Goal: Information Seeking & Learning: Learn about a topic

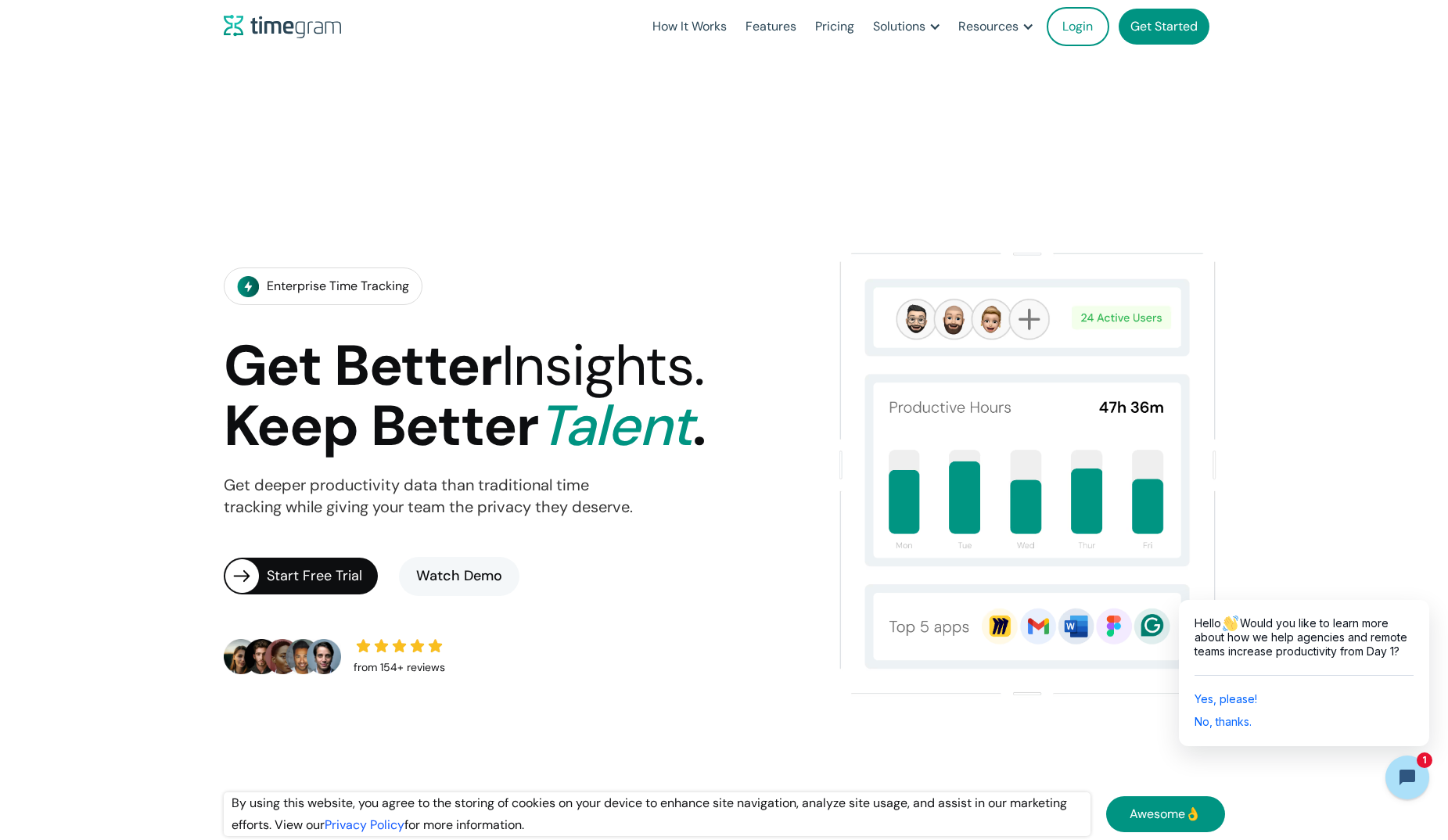
click at [705, 448] on h1 "Get Better Insights. Keep Better Talent ." at bounding box center [464, 396] width 482 height 120
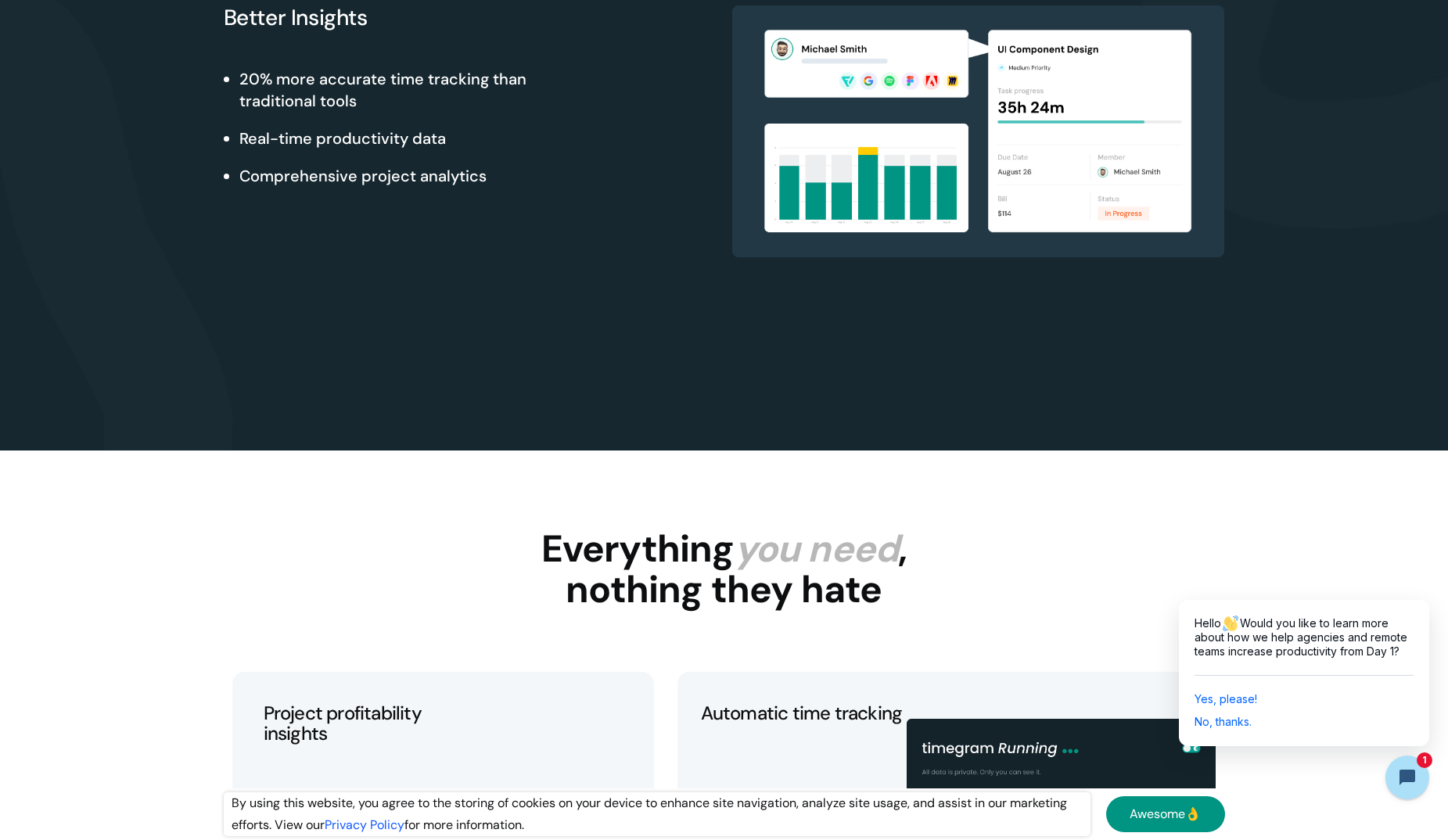
scroll to position [2112, 0]
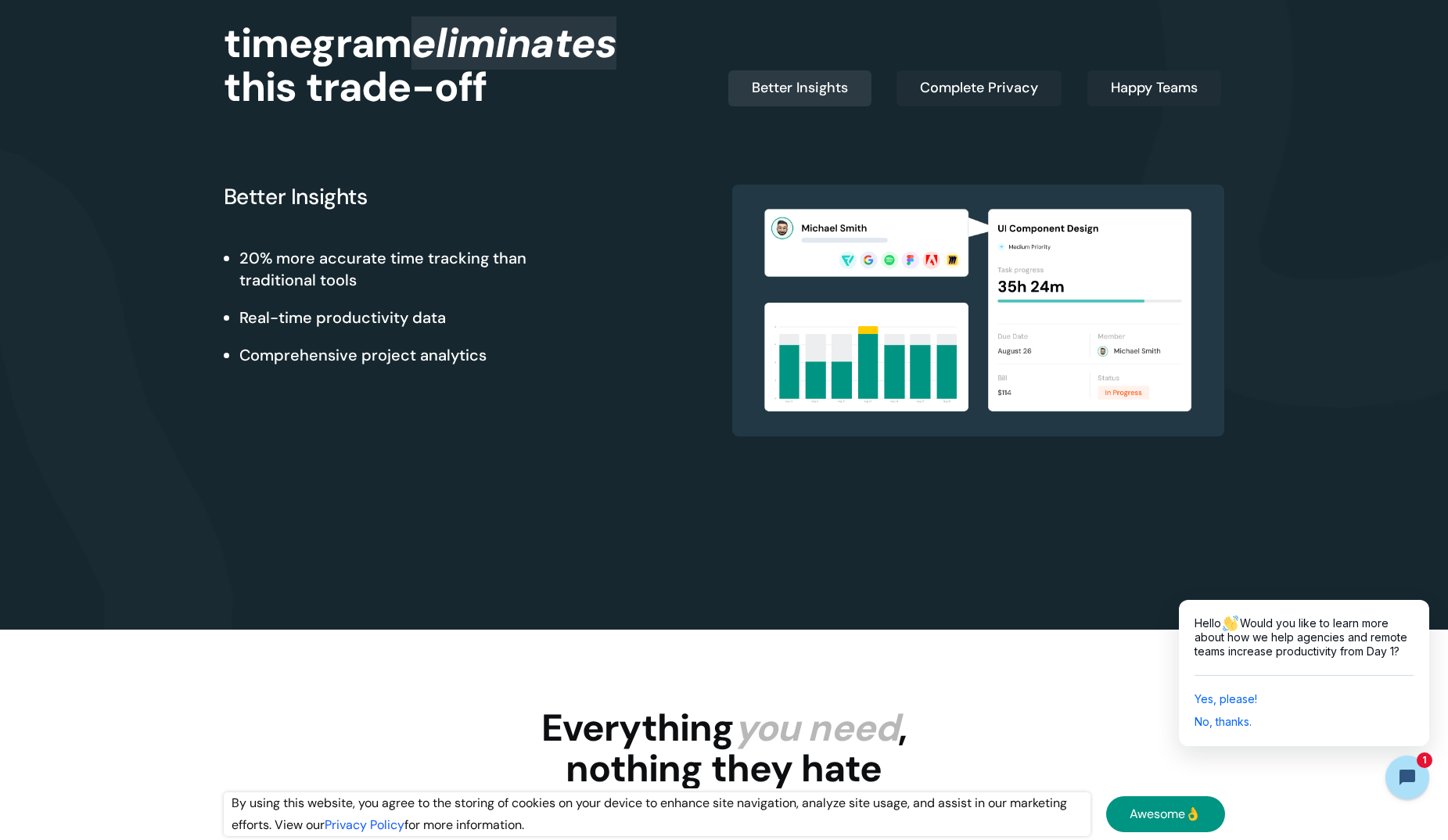
click at [959, 92] on div "Complete Privacy" at bounding box center [978, 88] width 118 height 22
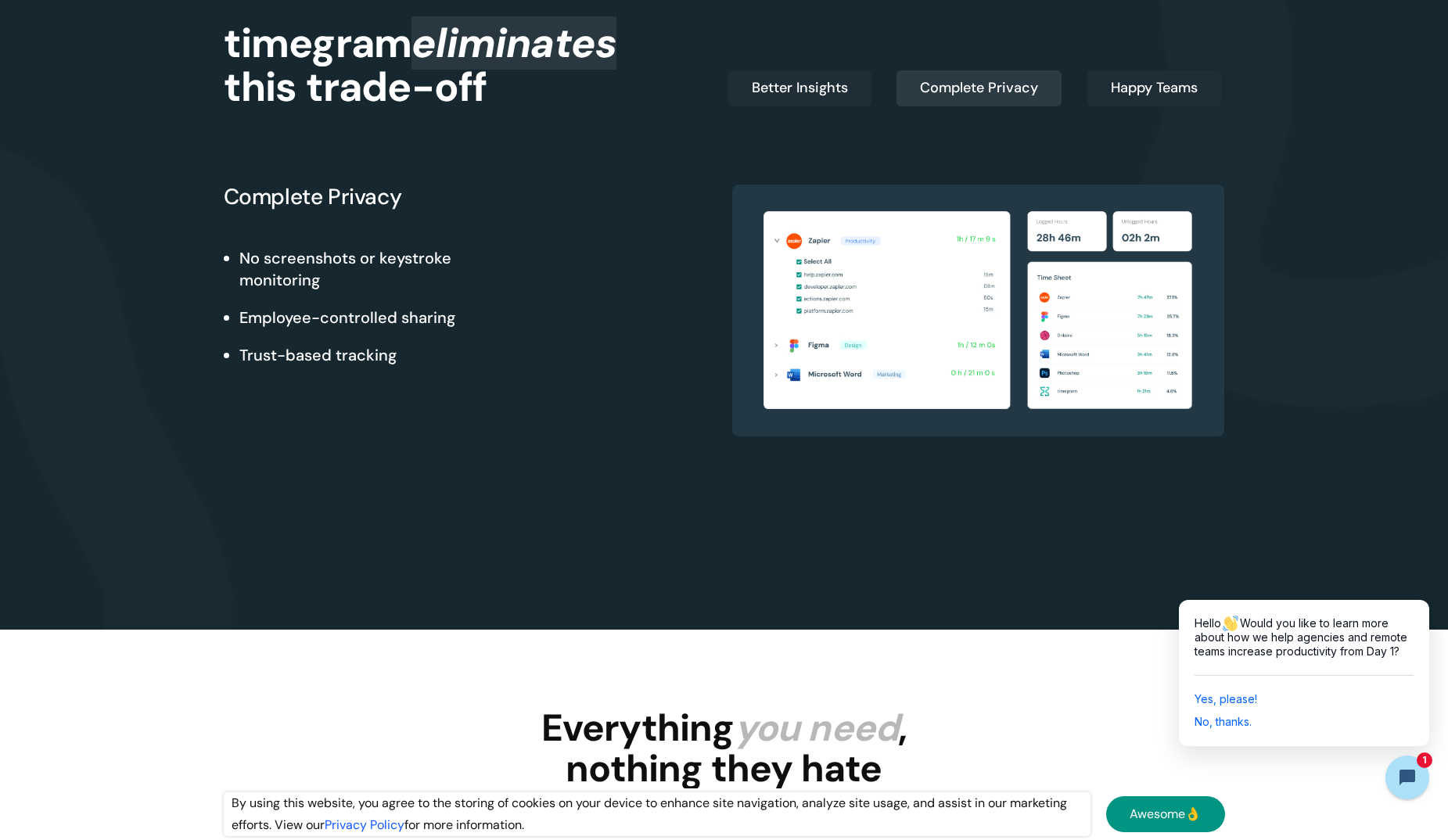
click at [1186, 89] on div "Happy Teams" at bounding box center [1154, 88] width 87 height 22
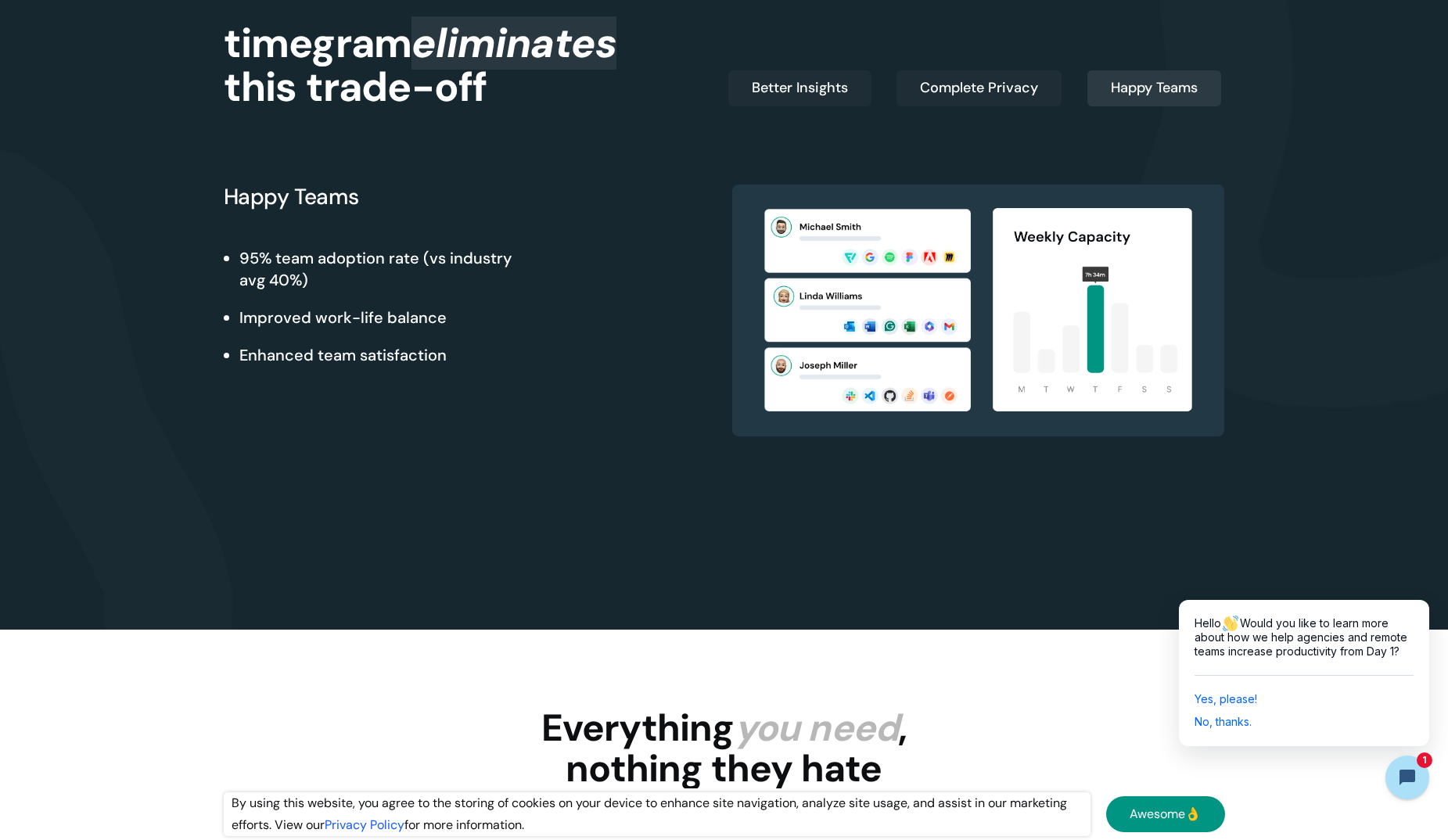
click at [795, 98] on div "Better Insights" at bounding box center [800, 88] width 96 height 22
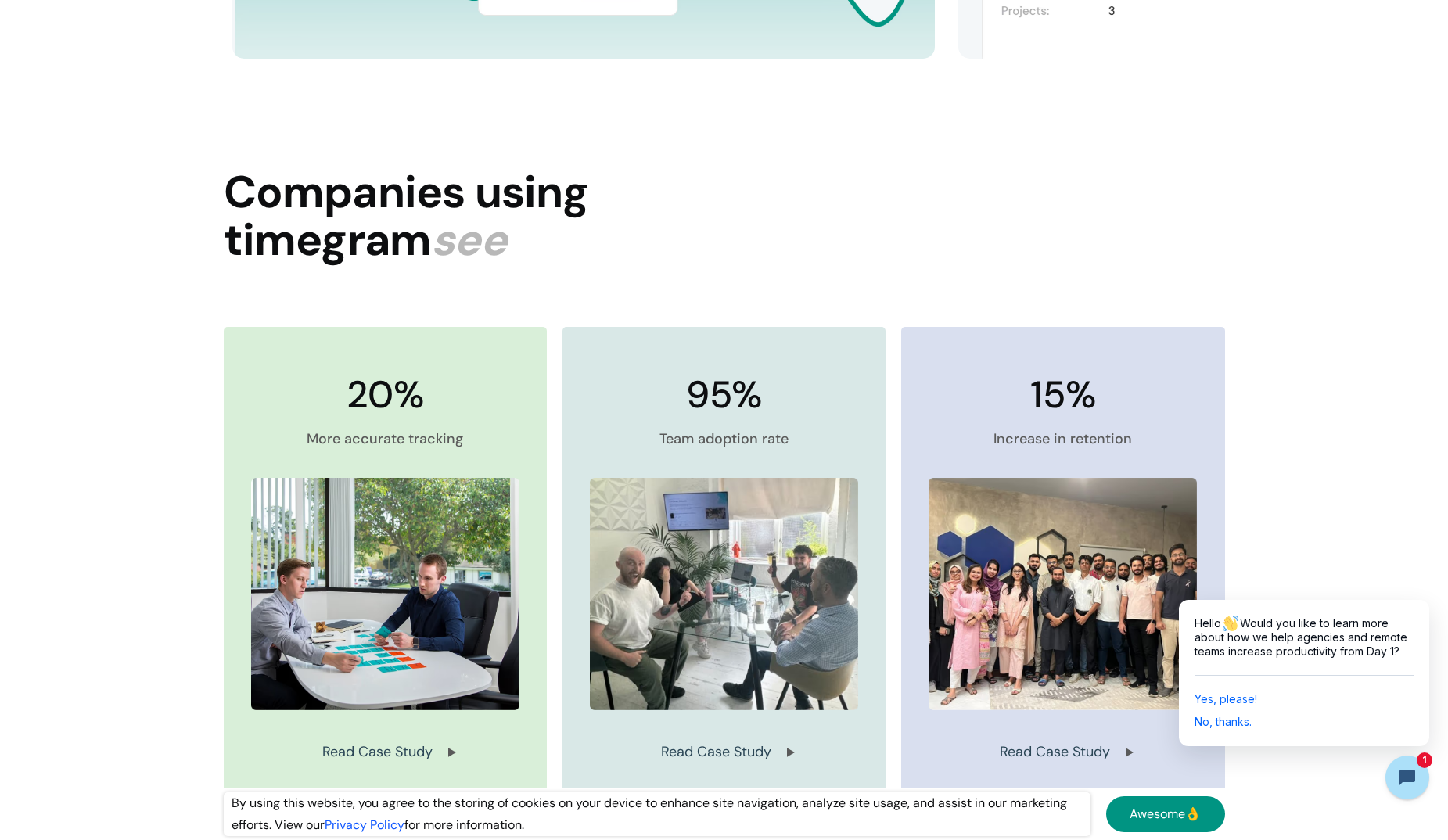
scroll to position [3911, 0]
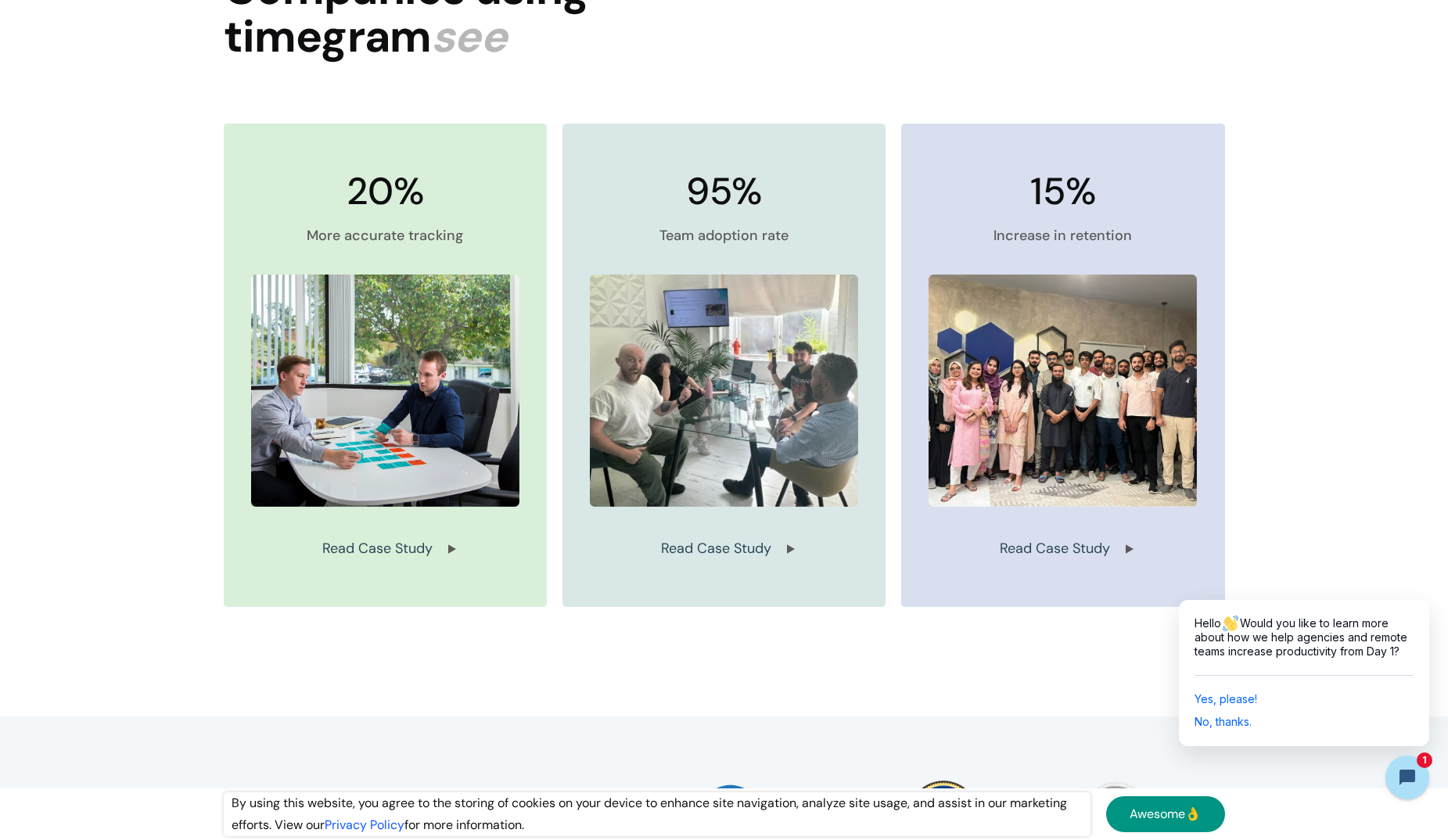
click at [303, 443] on img at bounding box center [385, 391] width 268 height 233
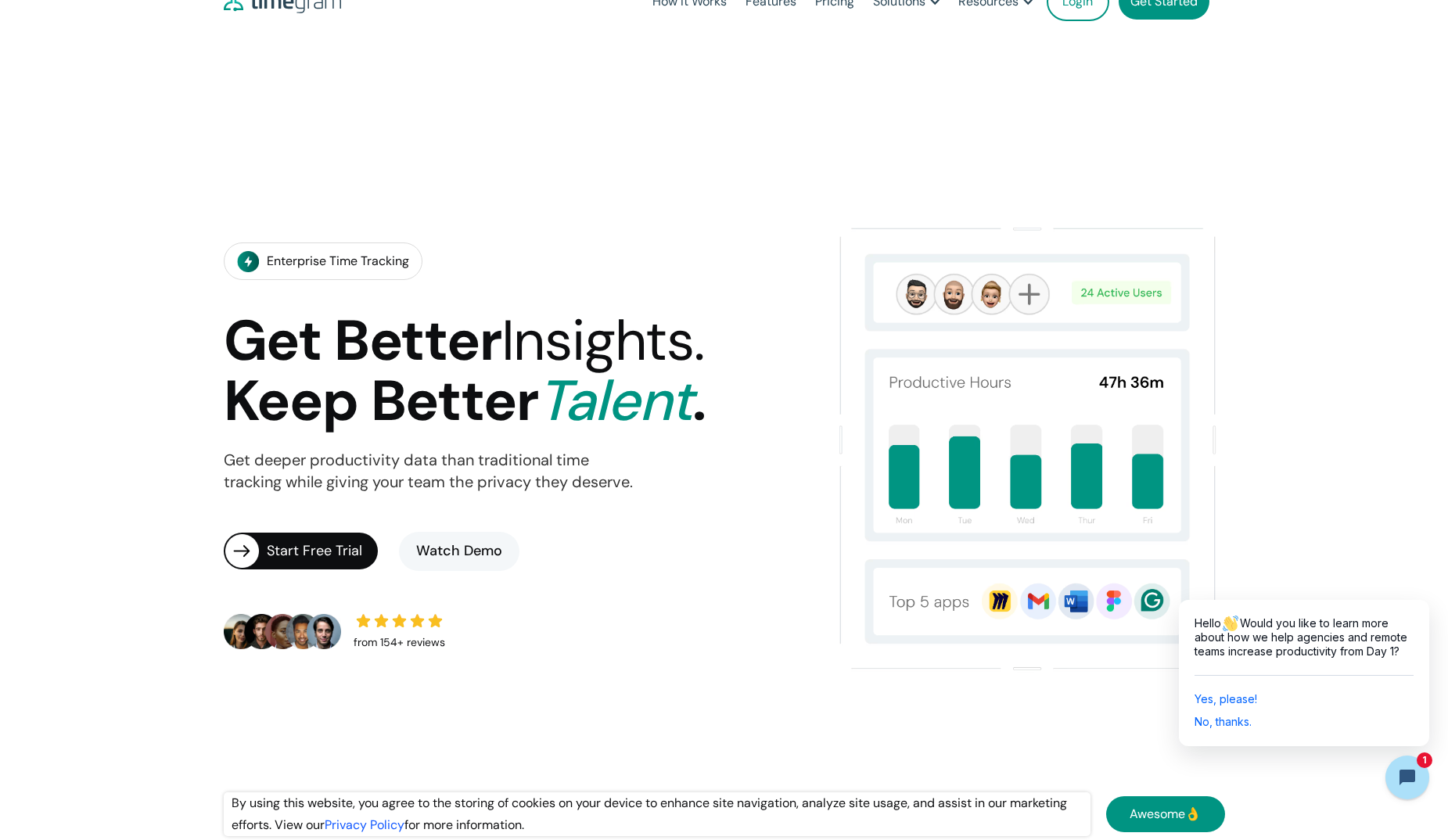
scroll to position [0, 0]
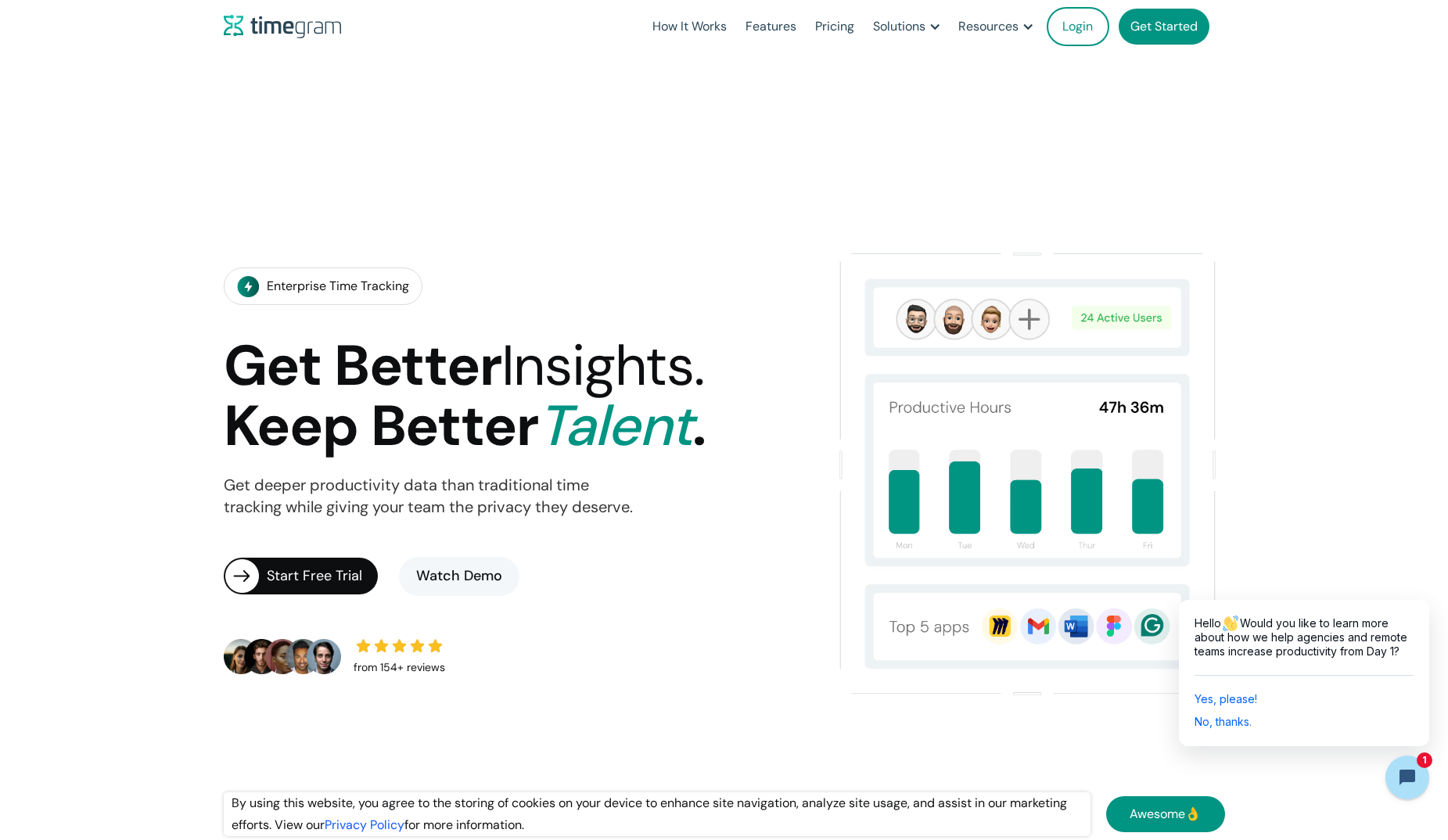
click at [478, 578] on link "Watch Demo" at bounding box center [459, 576] width 121 height 39
click at [844, 33] on link "Pricing" at bounding box center [835, 26] width 58 height 53
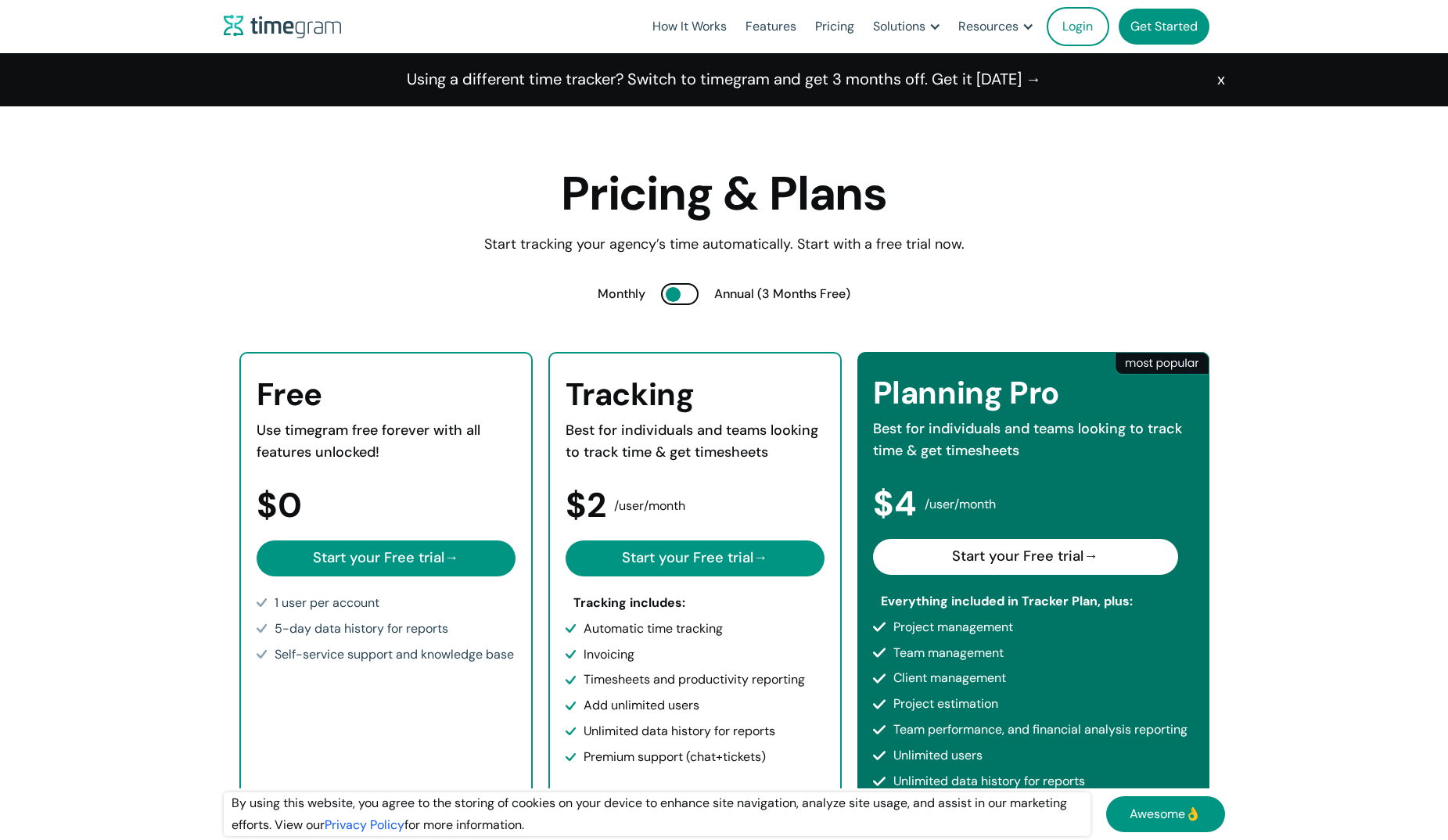
click at [689, 298] on div at bounding box center [680, 293] width 38 height 22
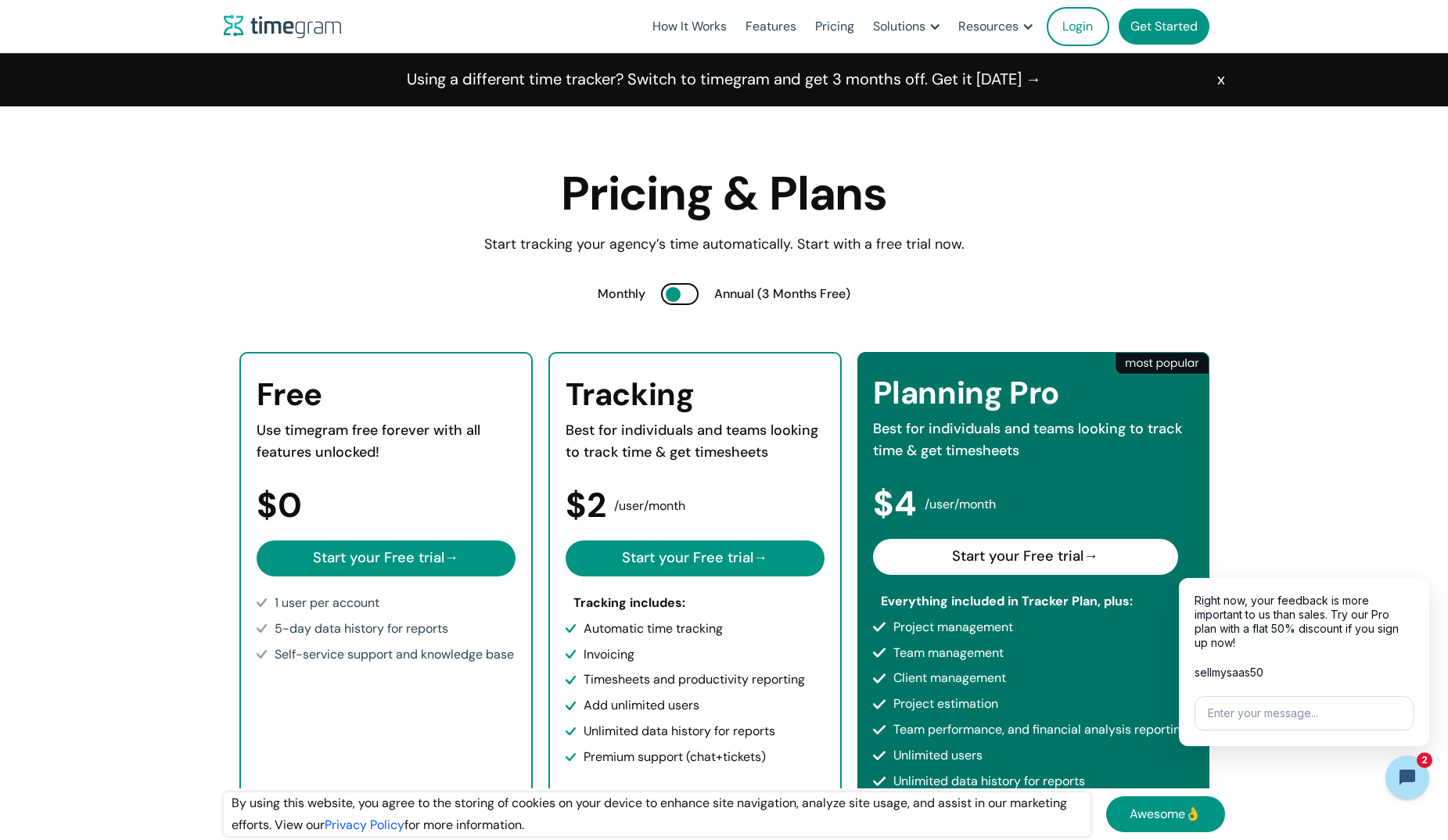
click at [681, 294] on div at bounding box center [680, 293] width 38 height 22
click at [681, 294] on div at bounding box center [687, 294] width 15 height 15
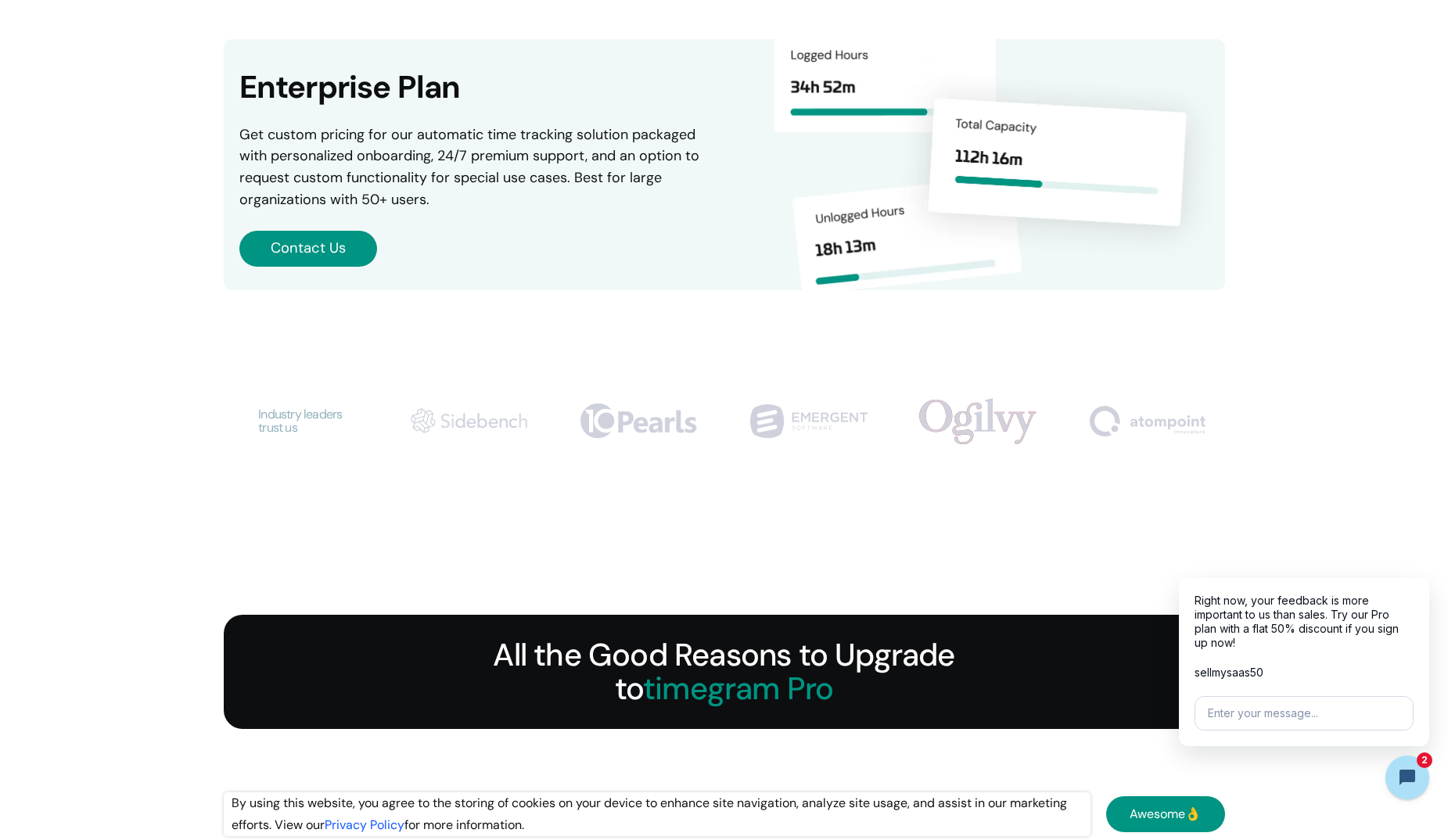
scroll to position [1017, 0]
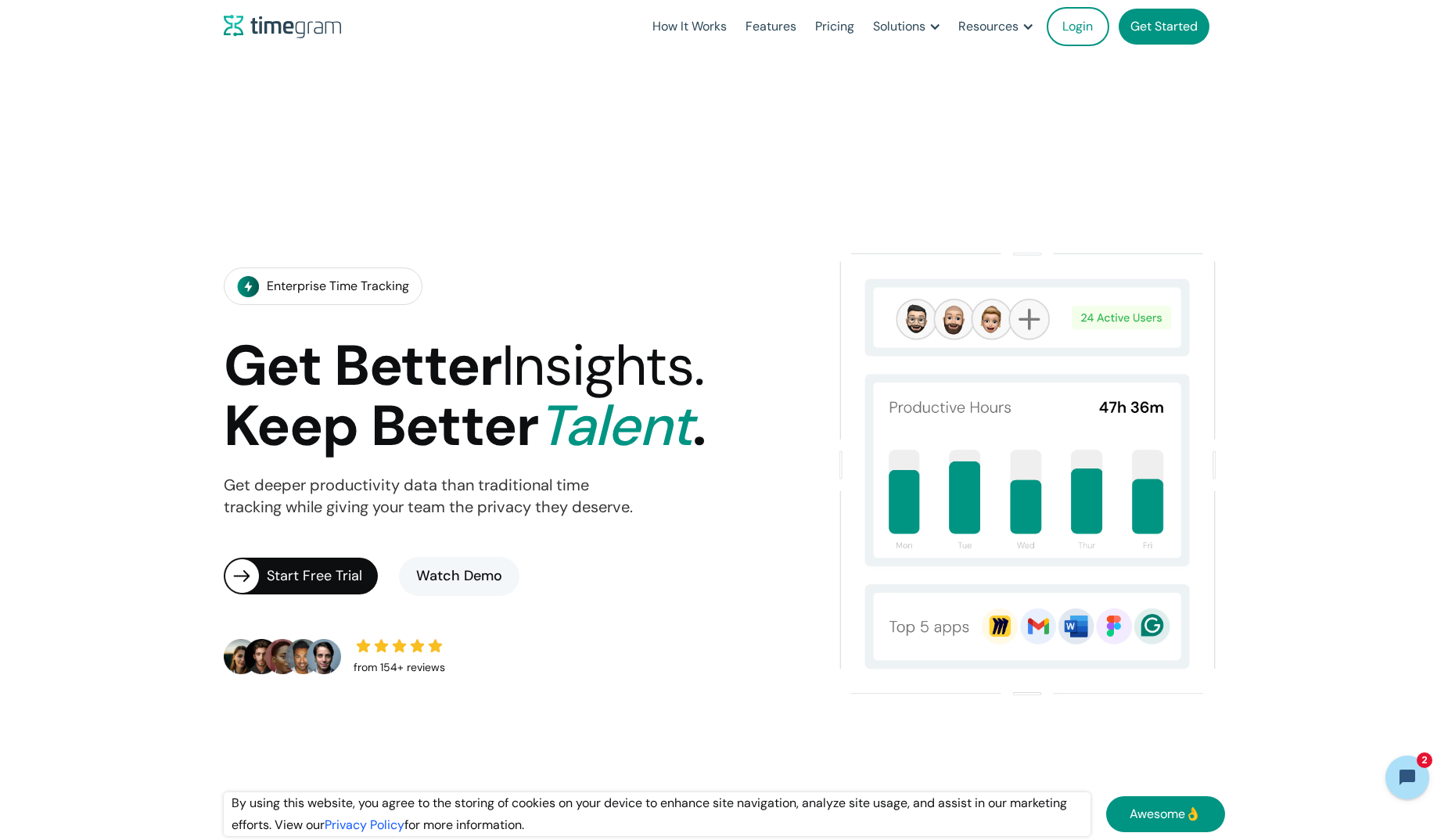
scroll to position [78, 0]
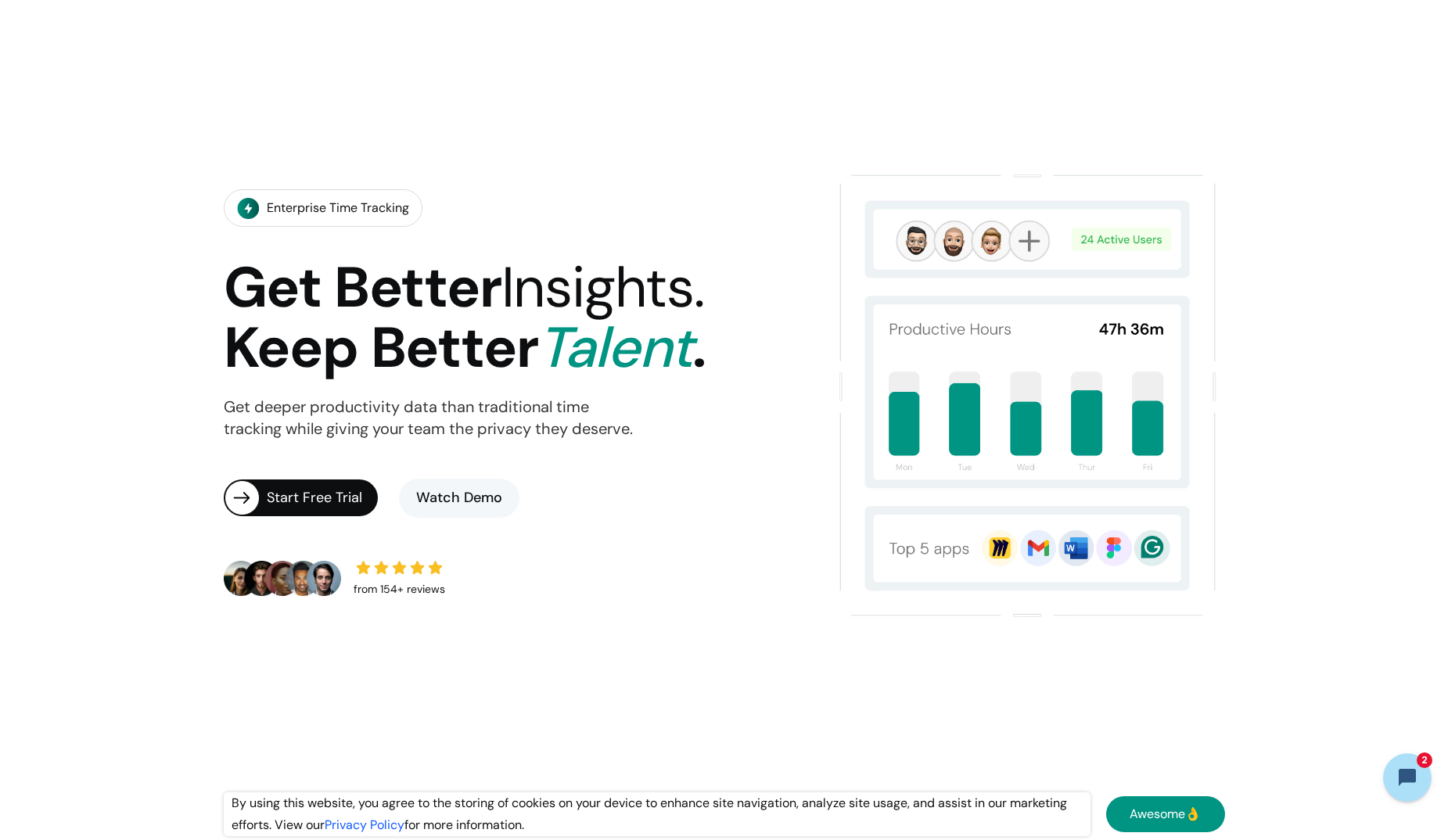
click at [1408, 786] on icon "Open chat widget" at bounding box center [1416, 778] width 25 height 25
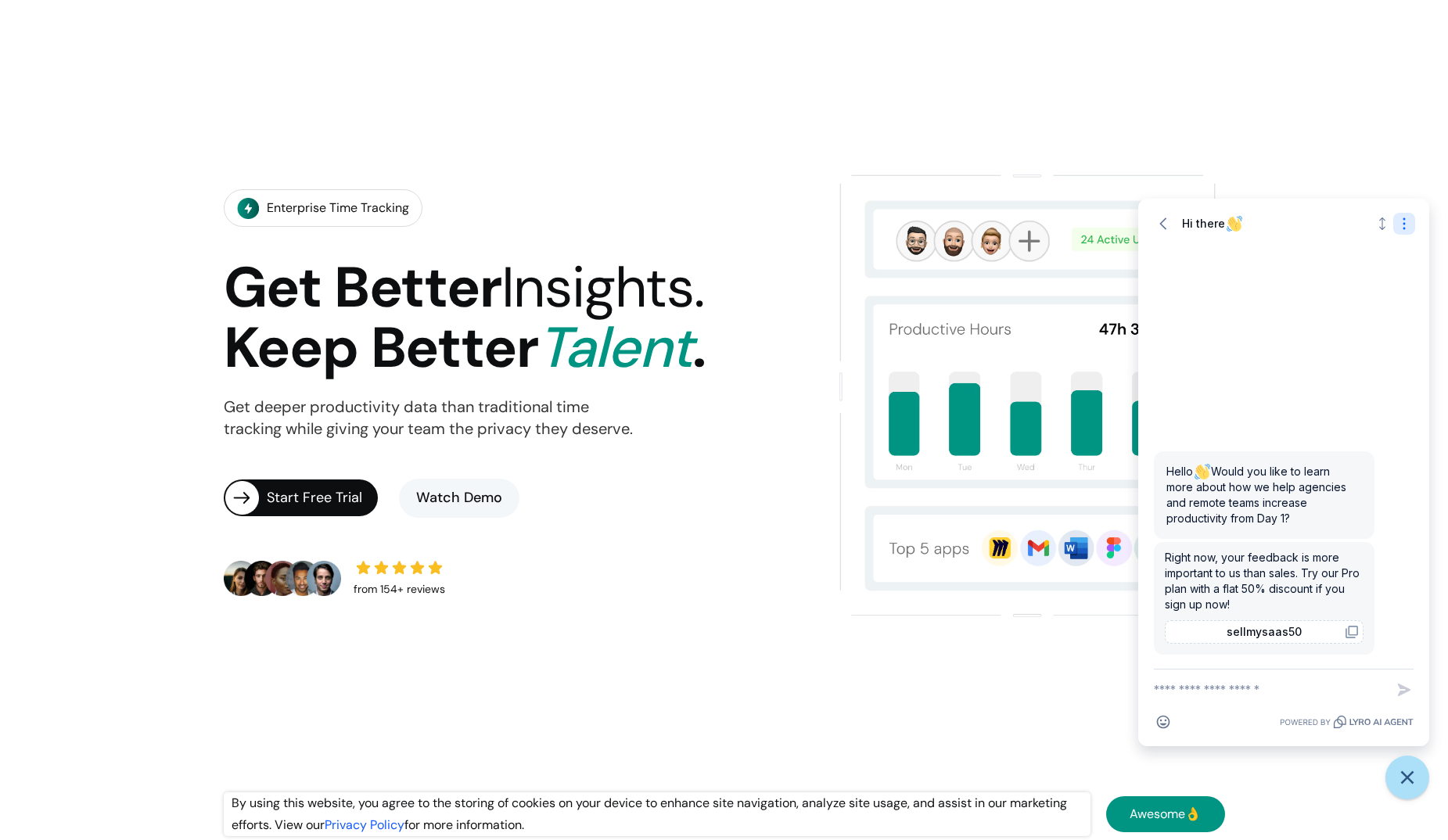
click at [1402, 222] on icon "Open options" at bounding box center [1404, 223] width 16 height 16
click at [1402, 222] on icon "Close options" at bounding box center [1404, 223] width 16 height 16
click at [1186, 223] on span "Hi there" at bounding box center [1212, 222] width 62 height 13
click at [1165, 227] on icon "button" at bounding box center [1163, 223] width 16 height 16
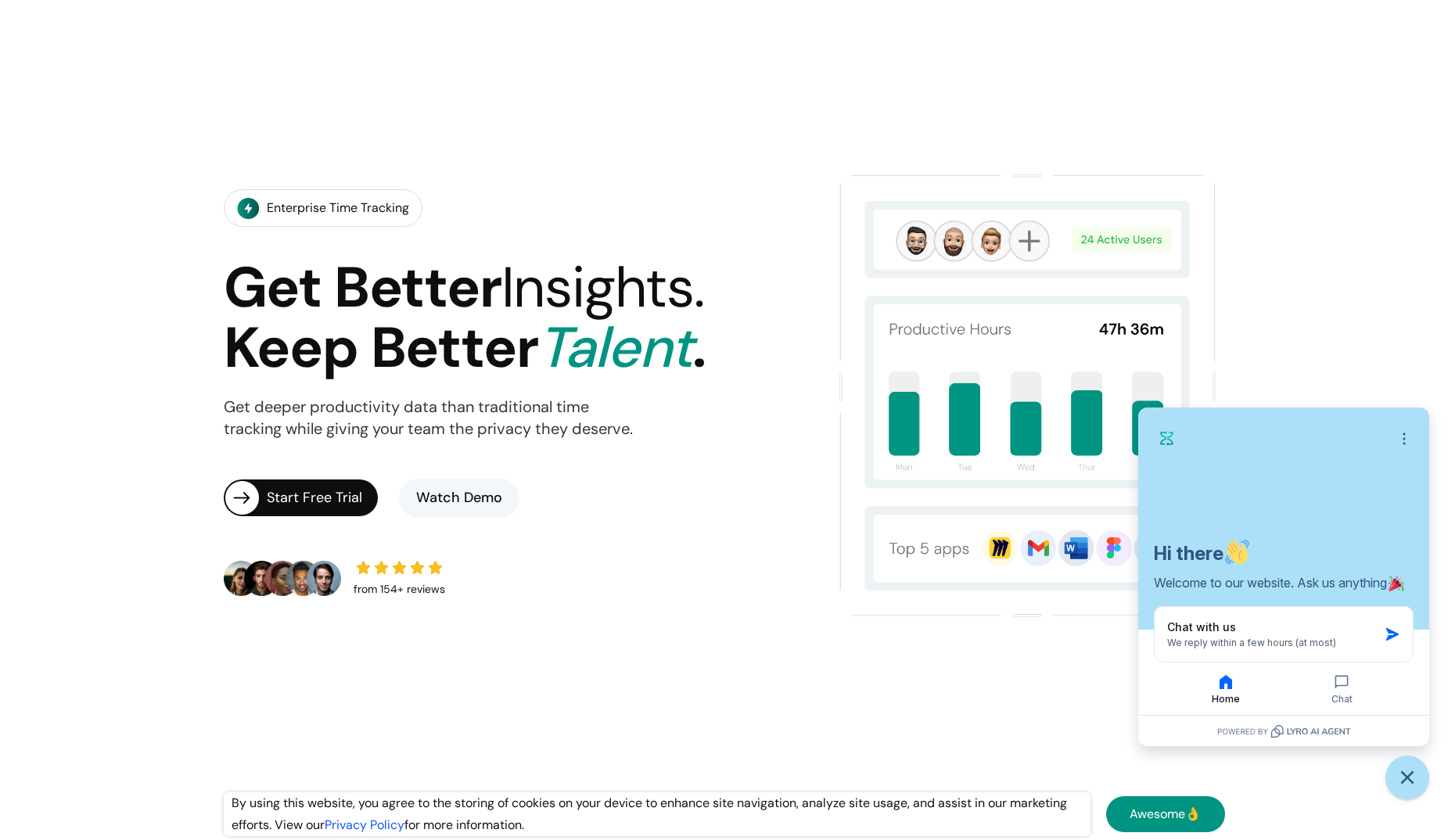
click at [459, 537] on div "Enterprise Time Tracking Get Better Insights. Keep Better Talent . Get deeper p…" at bounding box center [519, 394] width 591 height 458
click at [1399, 447] on button "Open options" at bounding box center [1403, 438] width 22 height 22
click at [1401, 432] on icon "Close options" at bounding box center [1404, 439] width 16 height 16
click at [1341, 440] on div "Open options Turn off notifications" at bounding box center [1283, 439] width 259 height 32
click at [1351, 440] on div "Open options" at bounding box center [1283, 439] width 259 height 32
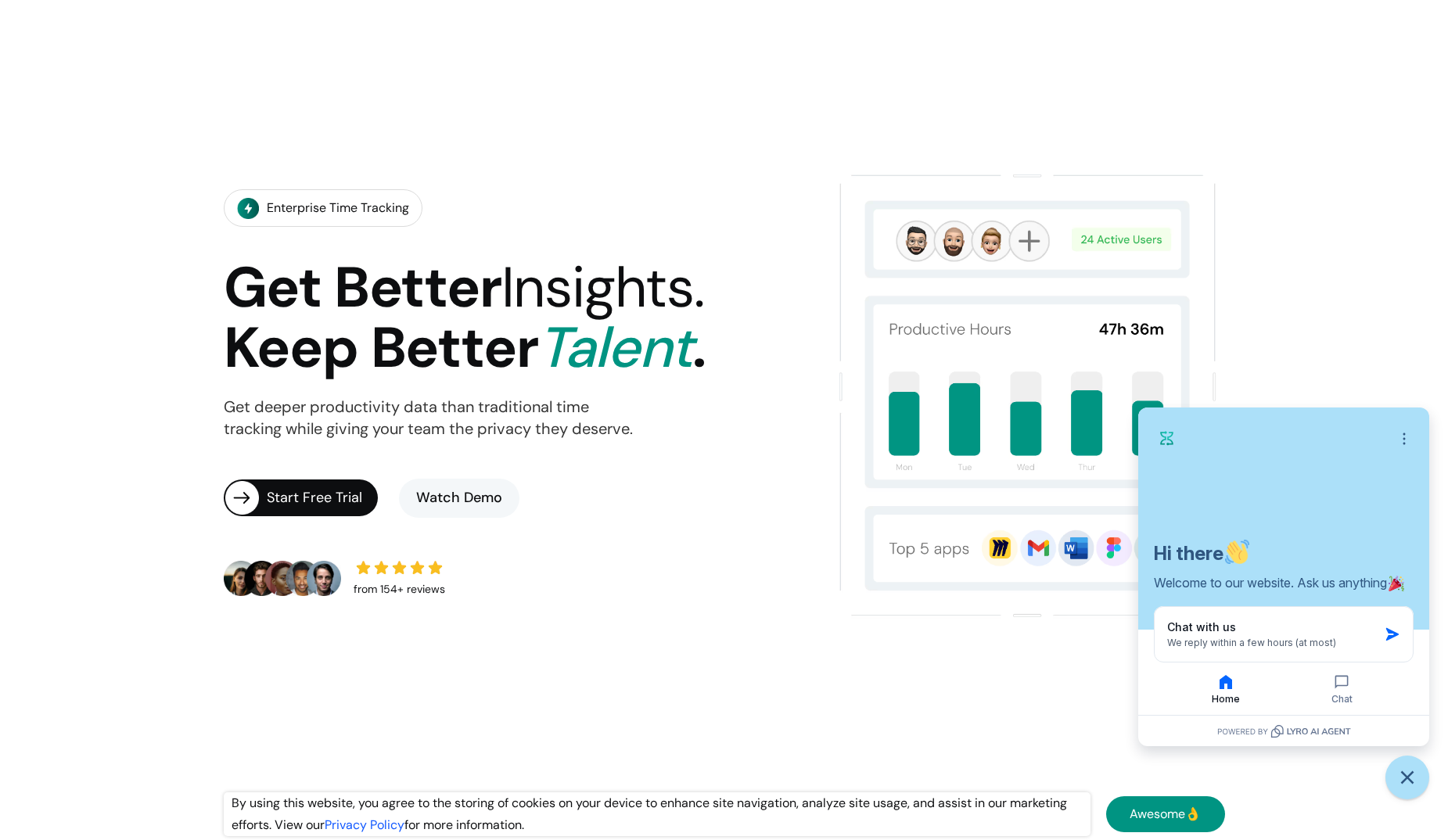
click at [478, 697] on section "Enterprise Time Tracking Get Better Insights. Keep Better Talent . Get deeper p…" at bounding box center [724, 394] width 1448 height 840
click at [1276, 286] on section "Enterprise Time Tracking Get Better Insights. Keep Better Talent . Get deeper p…" at bounding box center [724, 394] width 1448 height 840
click at [1414, 761] on button "Close chat widget" at bounding box center [1407, 777] width 48 height 48
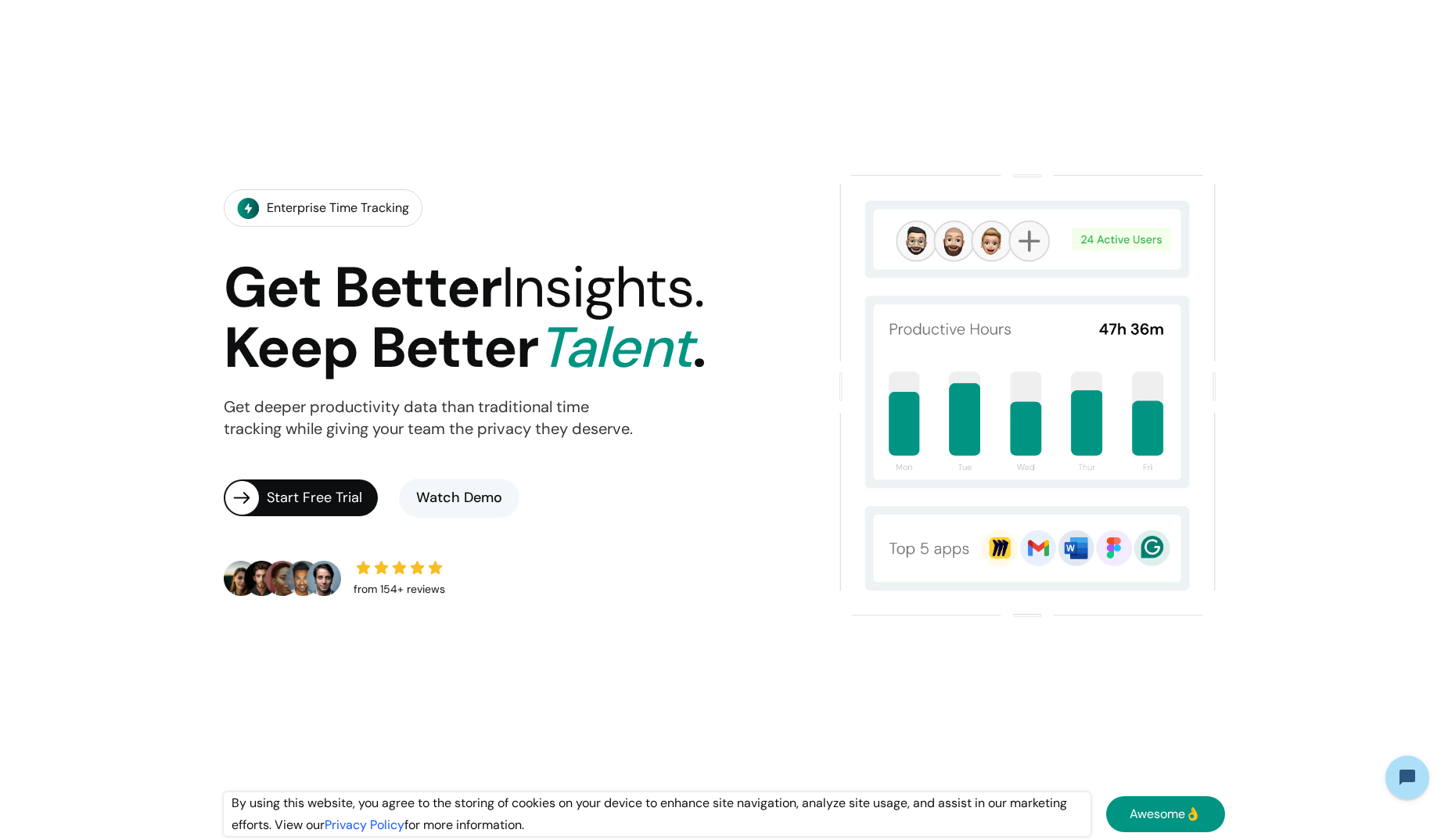
click at [625, 655] on div "Enterprise Time Tracking Get Better Insights. Keep Better Talent . Get deeper p…" at bounding box center [724, 395] width 1001 height 583
